Goal: Task Accomplishment & Management: Complete application form

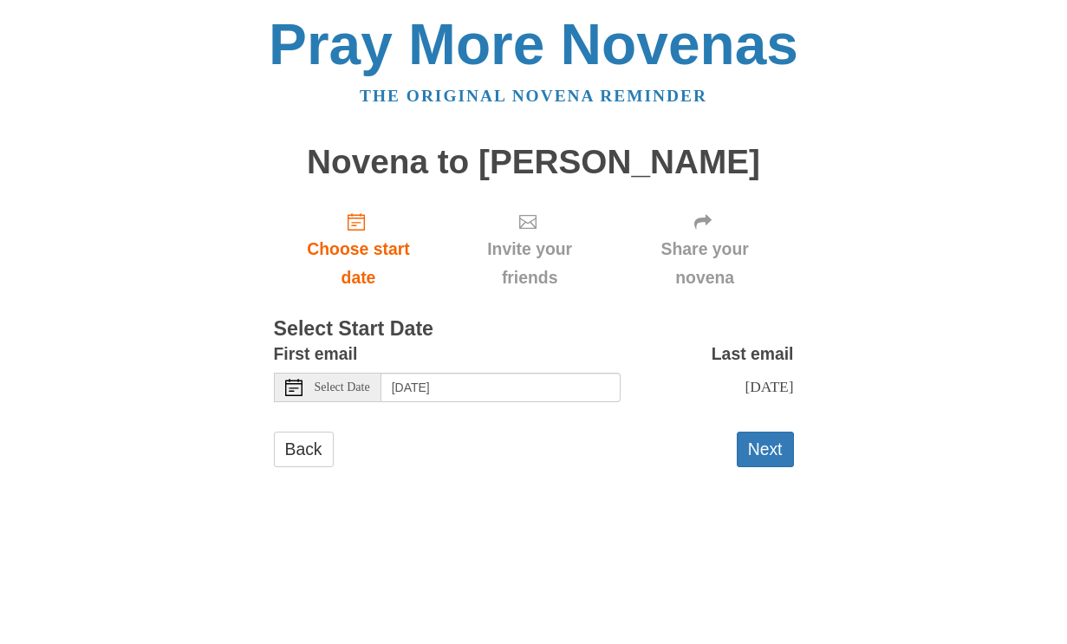
click at [295, 381] on icon at bounding box center [293, 387] width 17 height 17
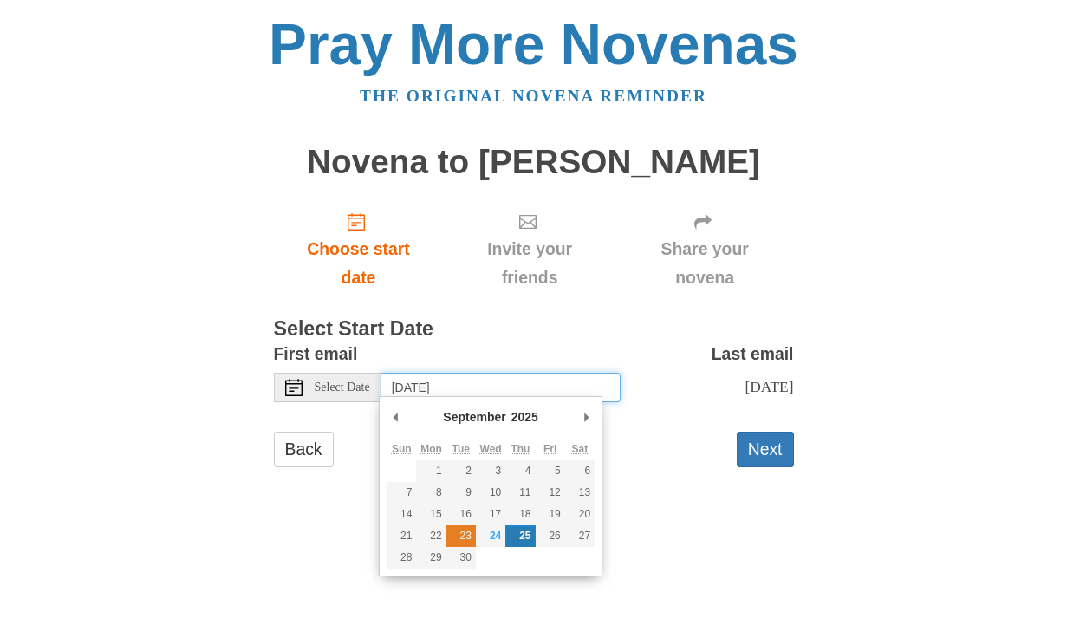
type input "[DATE]"
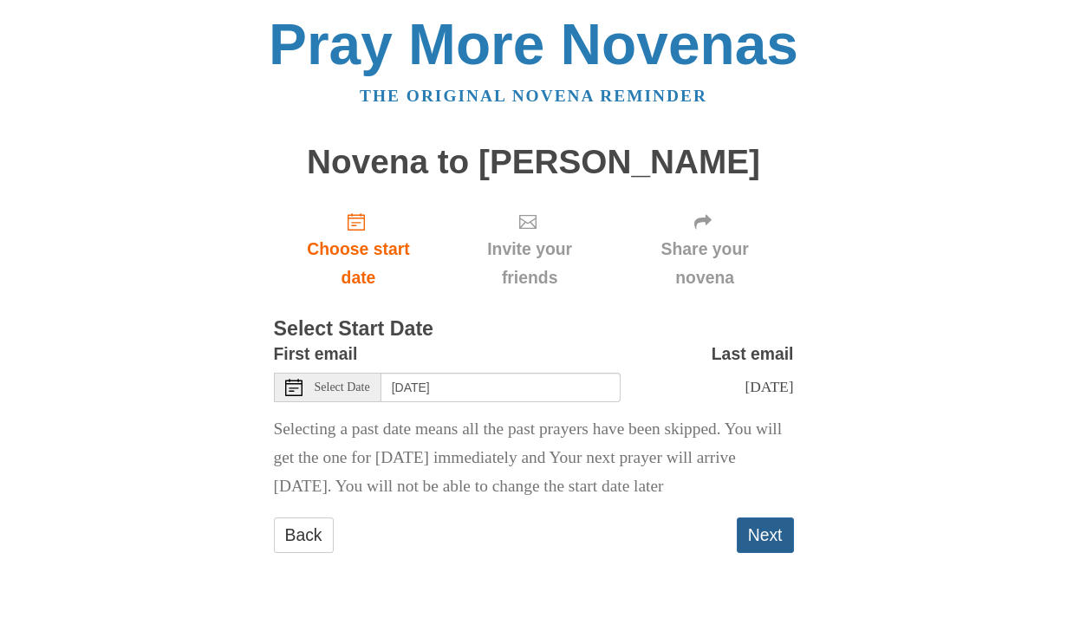
click at [766, 527] on button "Next" at bounding box center [765, 536] width 57 height 36
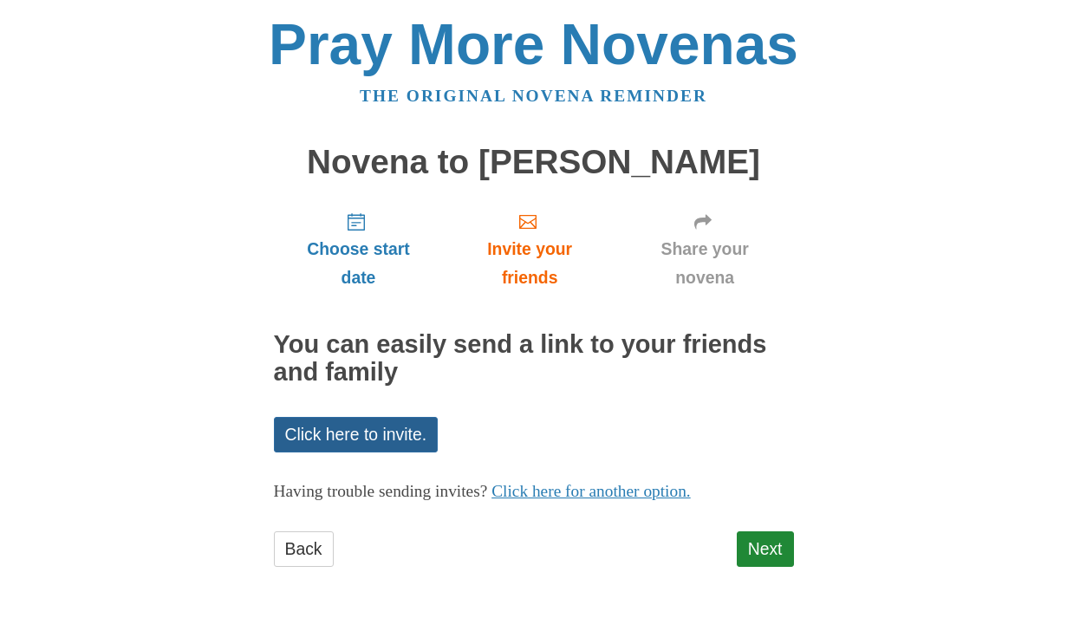
click at [384, 430] on link "Click here to invite." at bounding box center [356, 435] width 165 height 36
click at [352, 244] on span "Choose start date" at bounding box center [358, 263] width 135 height 57
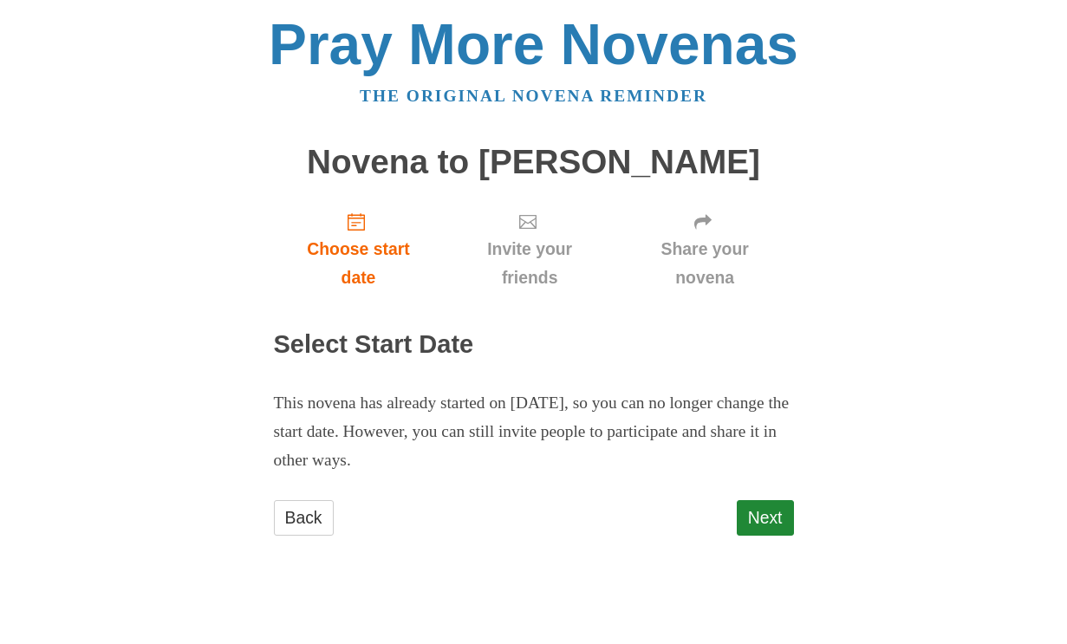
drag, startPoint x: 533, startPoint y: 246, endPoint x: 543, endPoint y: 244, distance: 9.7
click at [533, 246] on span "Invite your friends" at bounding box center [529, 263] width 138 height 57
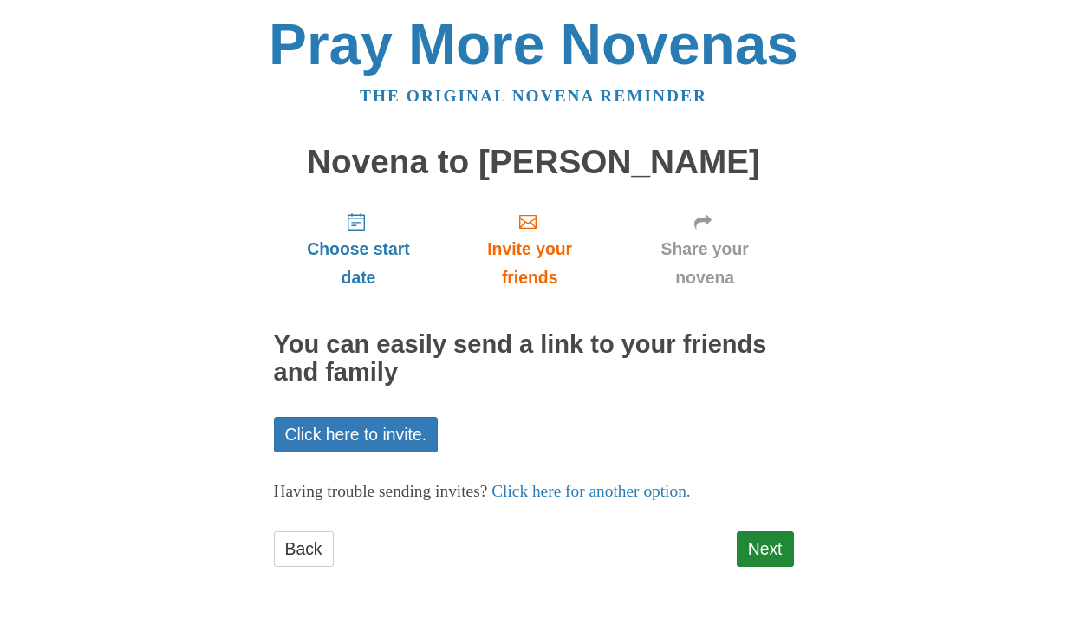
click at [691, 246] on span "Share your novena" at bounding box center [705, 263] width 143 height 57
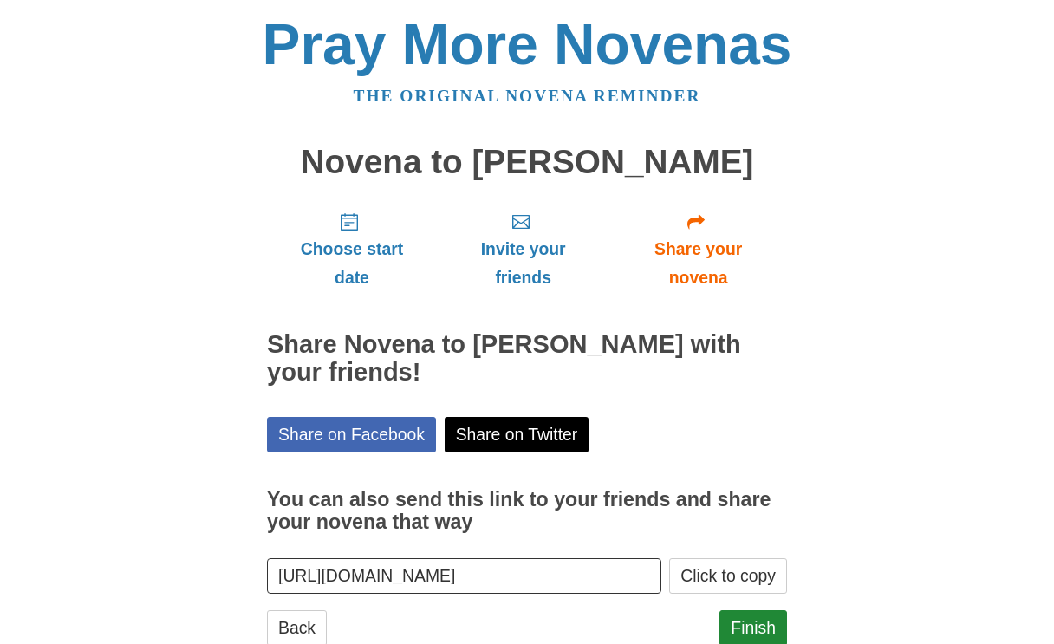
drag, startPoint x: 743, startPoint y: 621, endPoint x: 828, endPoint y: 596, distance: 88.4
click at [743, 621] on link "Finish" at bounding box center [754, 628] width 68 height 36
